Goal: Task Accomplishment & Management: Manage account settings

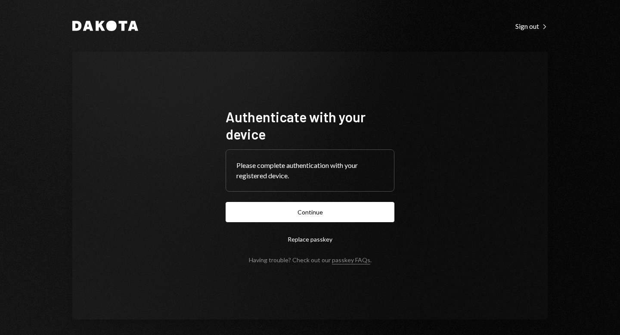
click at [317, 216] on button "Continue" at bounding box center [310, 212] width 169 height 20
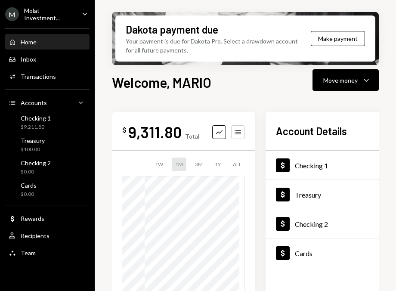
click at [44, 12] on div "Molat Investment..." at bounding box center [49, 14] width 51 height 15
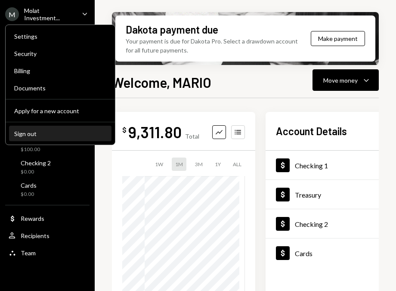
click at [36, 136] on div "Sign out" at bounding box center [60, 133] width 92 height 7
